Goal: Task Accomplishment & Management: Manage account settings

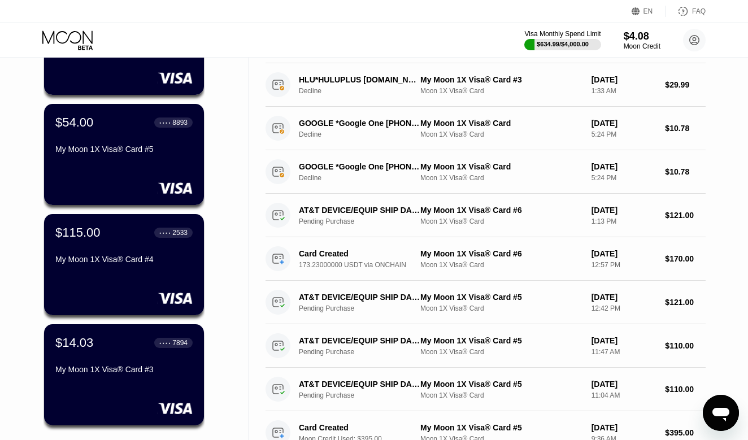
scroll to position [144, 0]
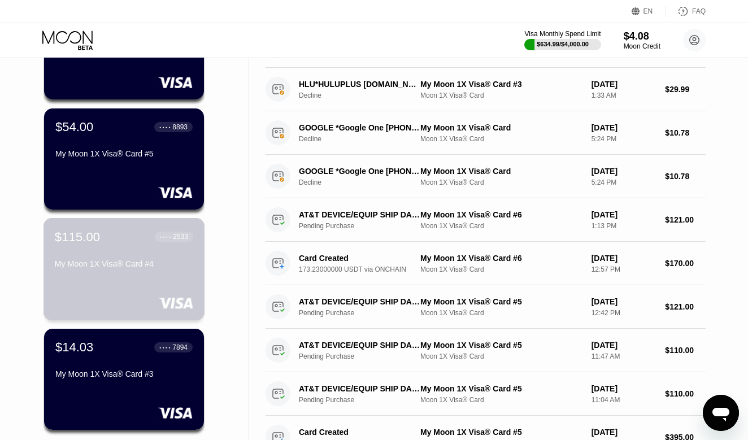
click at [110, 268] on div "My Moon 1X Visa® Card #4" at bounding box center [124, 263] width 138 height 9
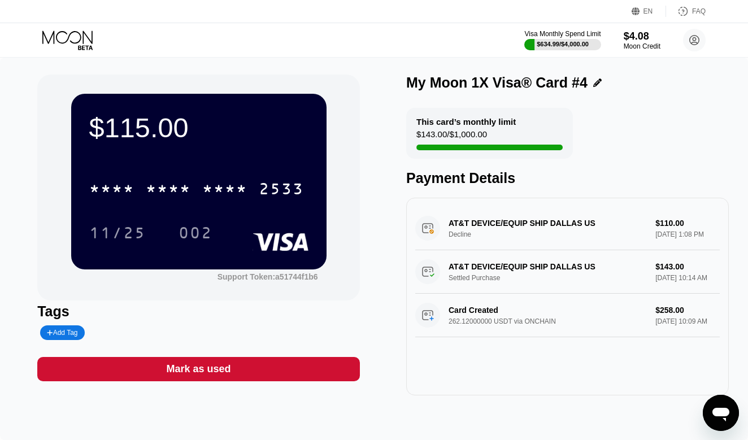
click at [158, 198] on div "* * * *" at bounding box center [168, 190] width 45 height 18
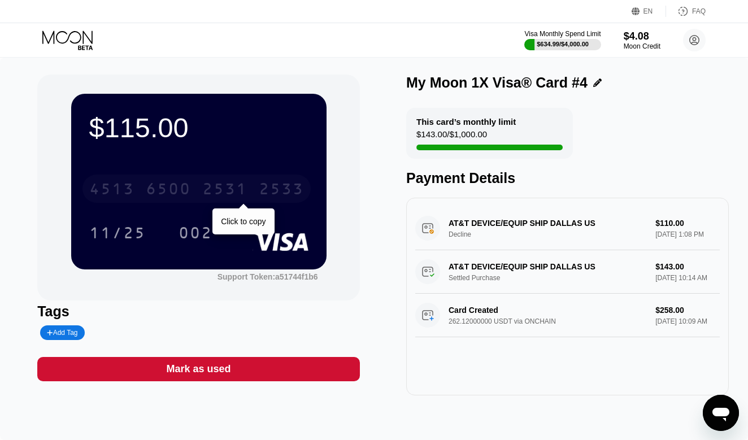
click at [209, 200] on div "4513 6500 2531 2533" at bounding box center [196, 188] width 228 height 28
